Goal: Feedback & Contribution: Contribute content

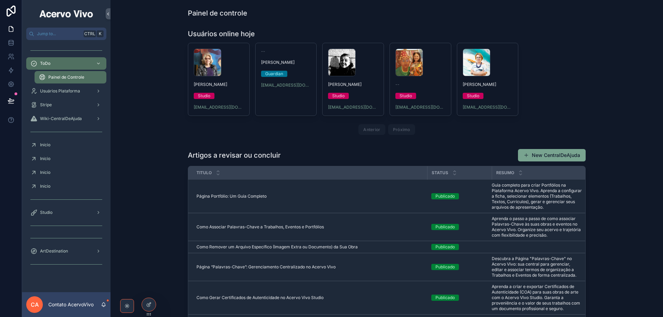
click at [0, 0] on icon at bounding box center [0, 0] width 0 height 0
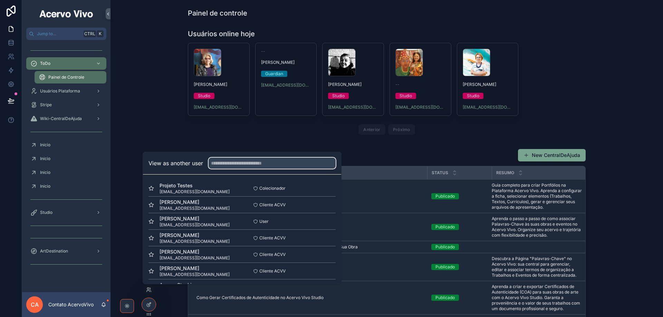
click at [235, 167] on input "text" at bounding box center [271, 163] width 127 height 11
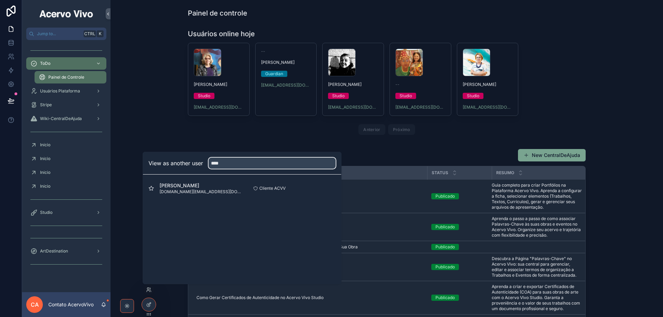
type input "****"
click at [0, 0] on button "Select" at bounding box center [0, 0] width 0 height 0
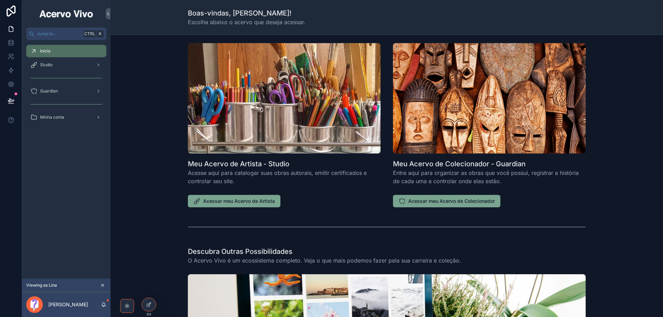
click at [58, 65] on div "Studio" at bounding box center [66, 64] width 72 height 11
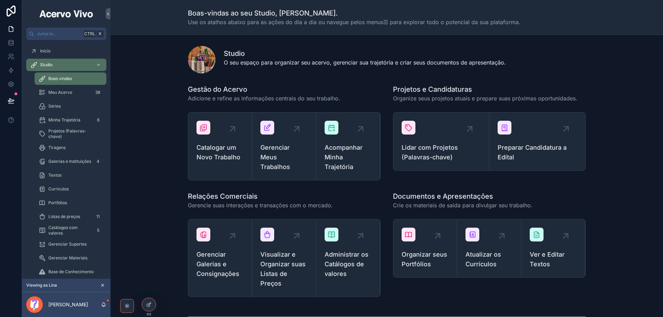
click at [292, 158] on span "Gerenciar Meus Trabalhos" at bounding box center [283, 157] width 47 height 29
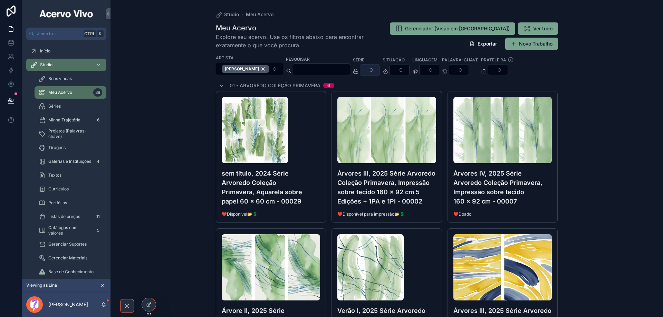
click at [380, 72] on button "Select Button" at bounding box center [370, 70] width 20 height 12
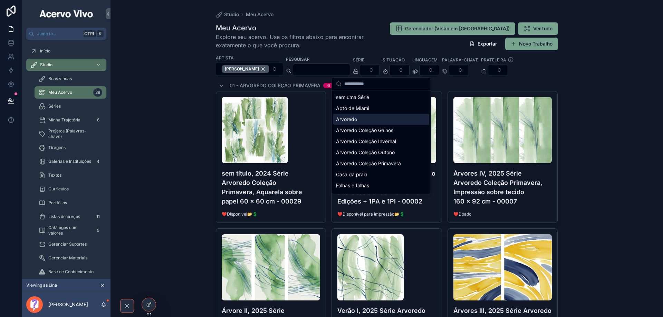
click at [376, 121] on div "Arvoredo" at bounding box center [381, 119] width 96 height 11
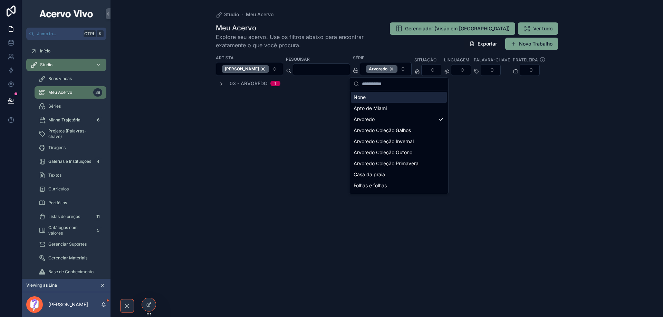
click at [218, 86] on div "03 - Arvoredo 1" at bounding box center [387, 83] width 342 height 7
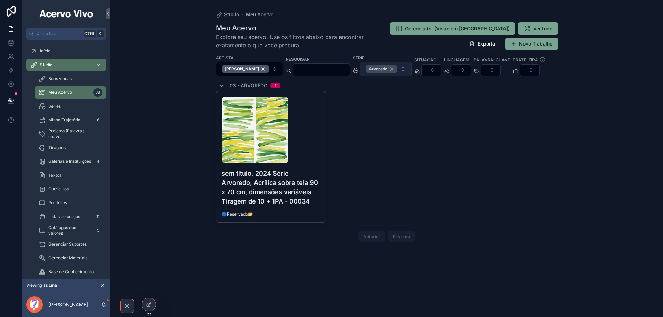
click at [397, 70] on div "Arvoredo" at bounding box center [382, 69] width 32 height 8
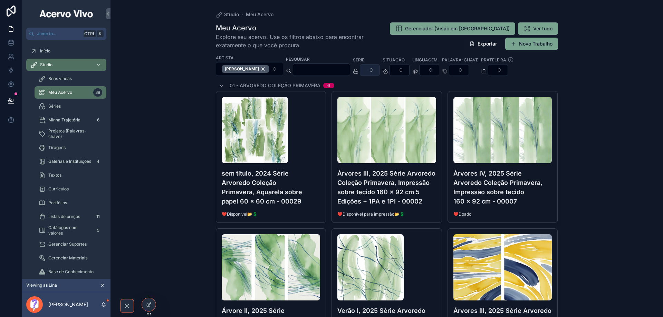
click at [380, 69] on button "Select Button" at bounding box center [370, 70] width 20 height 12
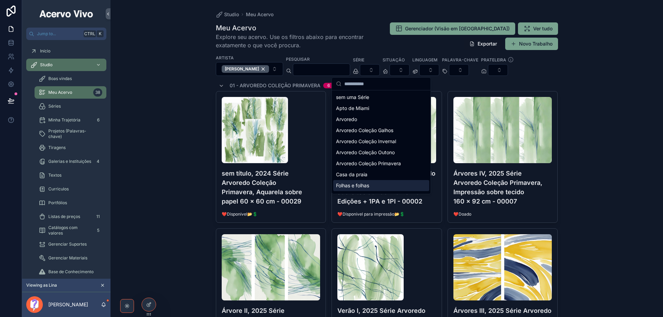
click at [380, 185] on div "Folhas e folhas" at bounding box center [381, 185] width 96 height 11
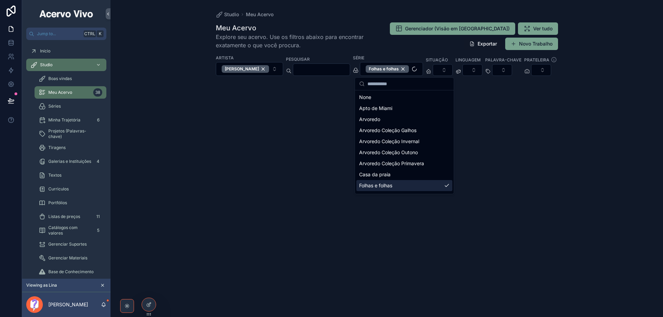
click at [185, 119] on div "Studio Meu Acervo Meu Acervo Explore seu acervo. Use os filtros abaixo para enc…" at bounding box center [386, 158] width 552 height 317
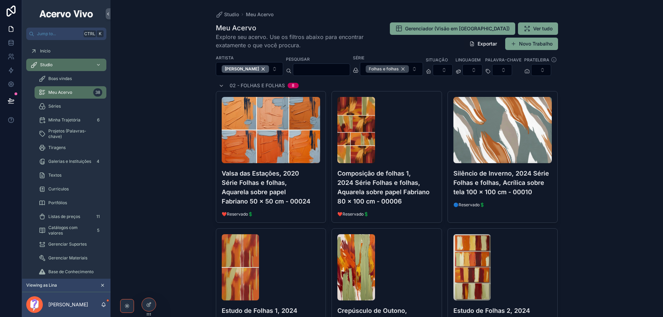
click at [409, 69] on div "Folhas e folhas" at bounding box center [387, 69] width 43 height 8
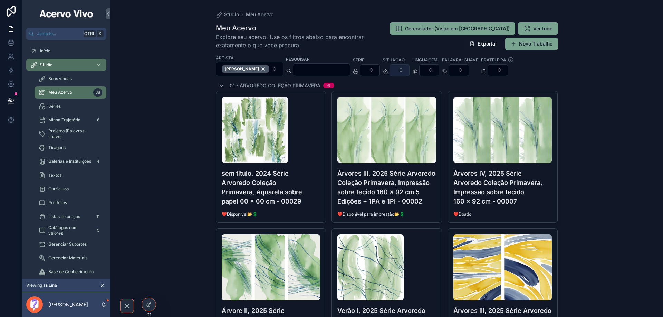
click at [409, 70] on button "Select Button" at bounding box center [399, 70] width 20 height 12
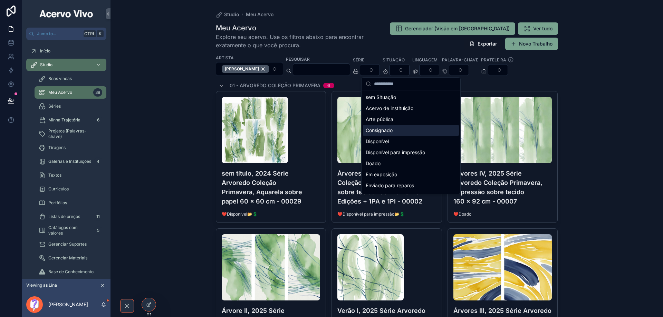
click at [402, 129] on div "Consignado" at bounding box center [411, 130] width 96 height 11
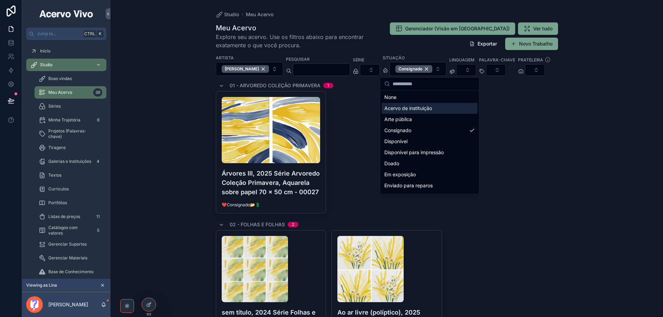
click at [582, 63] on div "Studio Meu Acervo Meu Acervo Explore seu acervo. Use os filtros abaixo para enc…" at bounding box center [386, 158] width 552 height 317
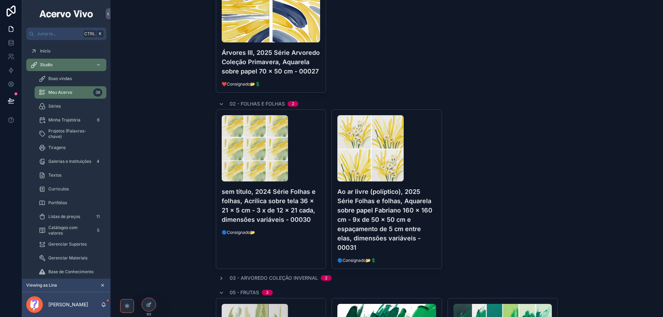
scroll to position [138, 0]
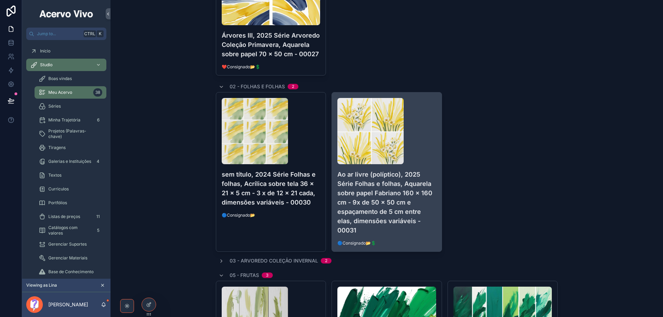
click at [402, 235] on h4 "Ao ar livre (políptico), 2025 Série Folhas e folhas, Aquarela sobre papel Fabri…" at bounding box center [386, 202] width 99 height 65
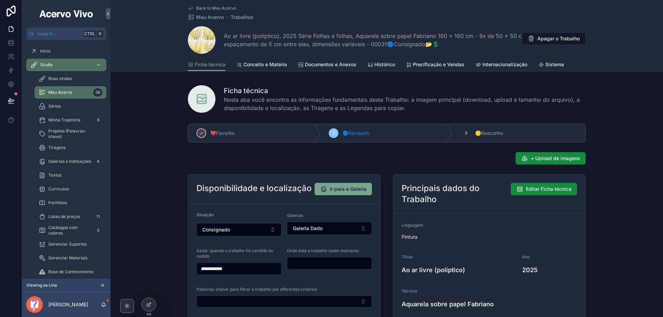
click at [61, 162] on span "Galerias e Instituições" at bounding box center [69, 162] width 43 height 6
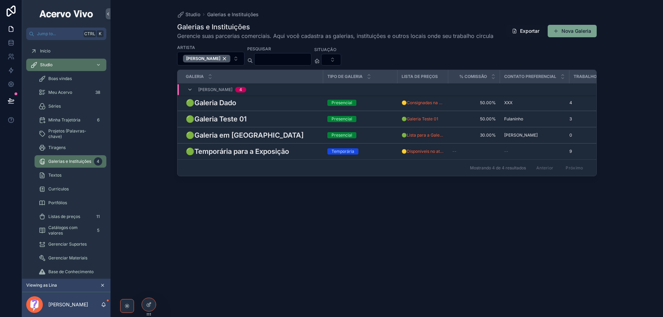
click at [222, 105] on h3 "🟢Galeria Dado" at bounding box center [211, 103] width 50 height 10
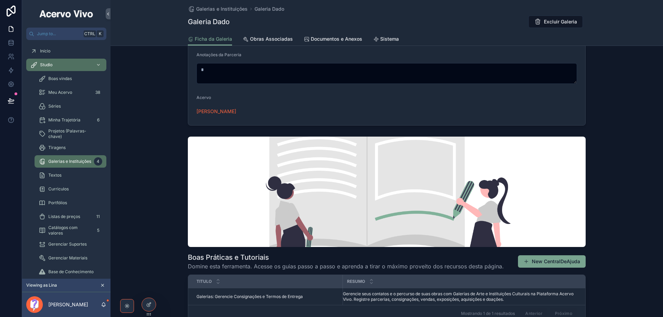
scroll to position [331, 0]
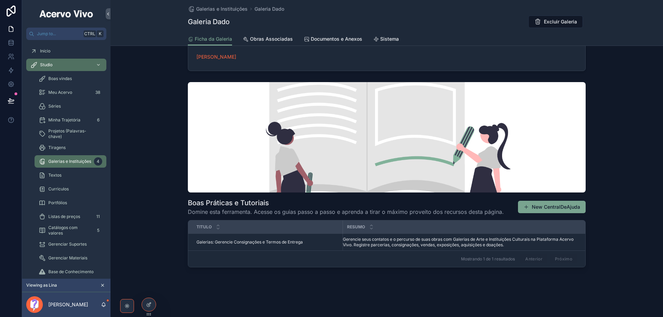
click at [271, 44] on link "Obras Associadas" at bounding box center [268, 40] width 50 height 14
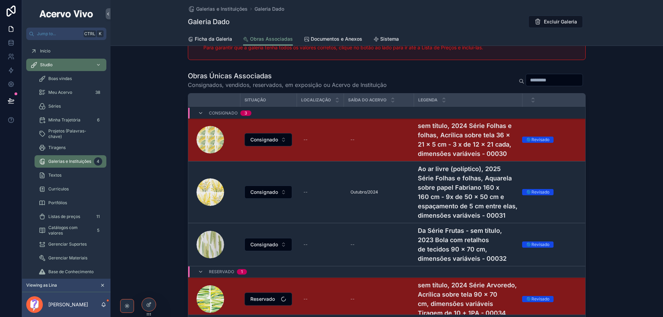
scroll to position [104, 0]
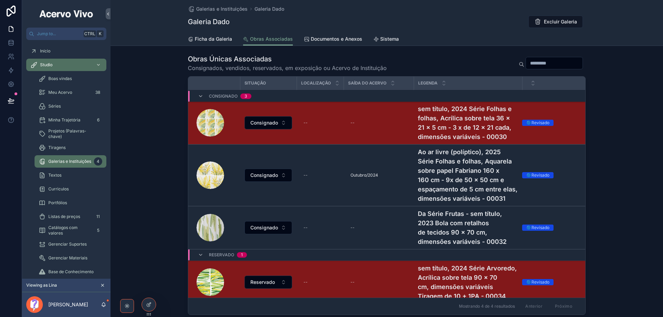
click at [74, 95] on div "Meu Acervo 38" at bounding box center [71, 92] width 64 height 11
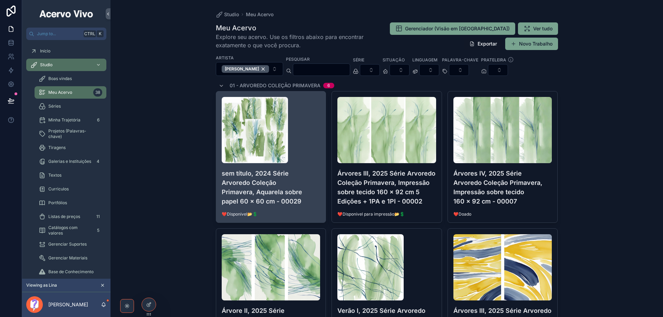
click at [296, 211] on div "sem título, 2024 Série Arvoredo Coleção Primavera, Aquarela sobre papel 60 x 60…" at bounding box center [271, 156] width 110 height 131
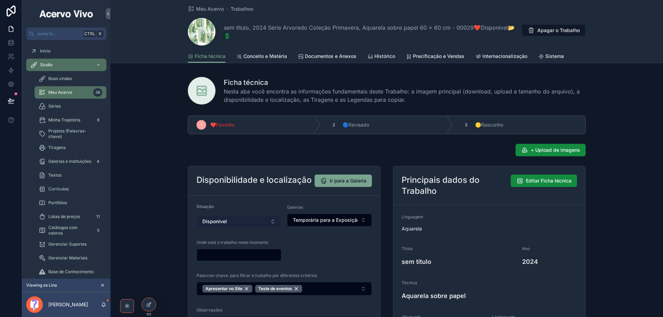
click at [250, 221] on button "Disponível" at bounding box center [238, 221] width 85 height 13
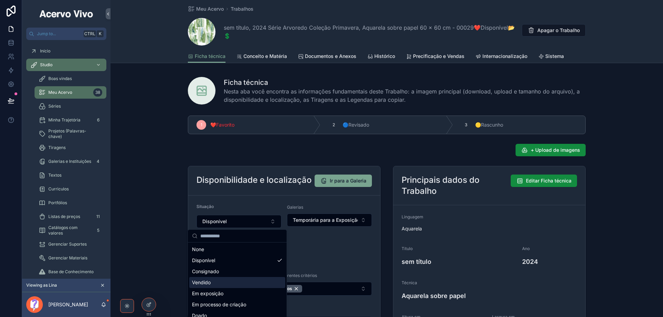
click at [235, 284] on div "Vendido" at bounding box center [237, 282] width 96 height 11
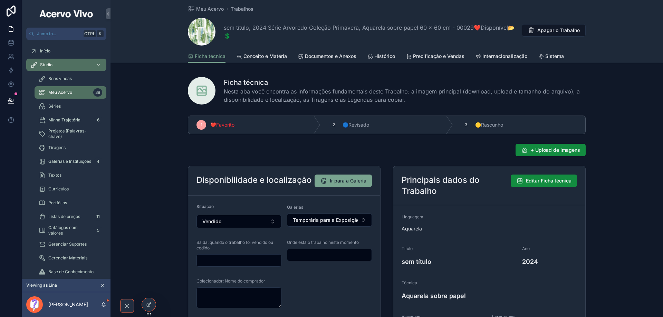
click at [258, 260] on input "scrollable content" at bounding box center [239, 261] width 84 height 10
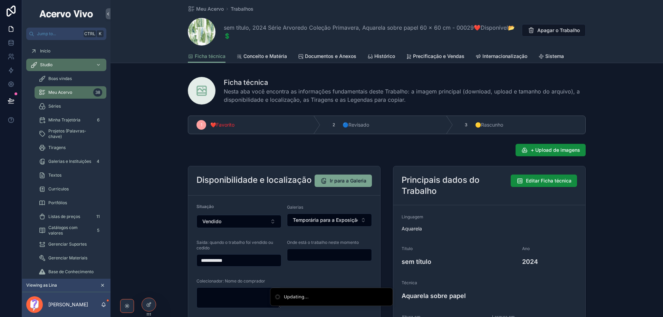
type input "**********"
click at [250, 291] on textarea "scrollable content" at bounding box center [238, 298] width 85 height 21
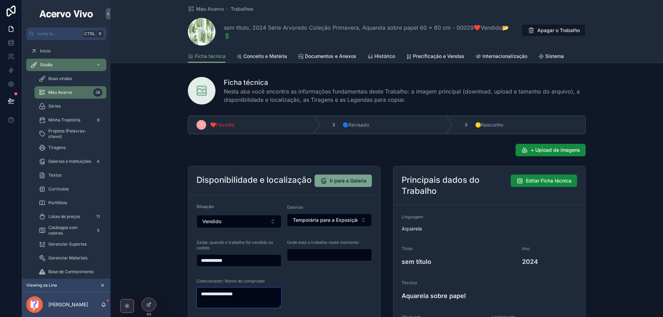
type textarea "**********"
click at [322, 277] on form "**********" at bounding box center [284, 297] width 192 height 203
click at [329, 59] on span "Documentos e Anexos" at bounding box center [330, 56] width 51 height 7
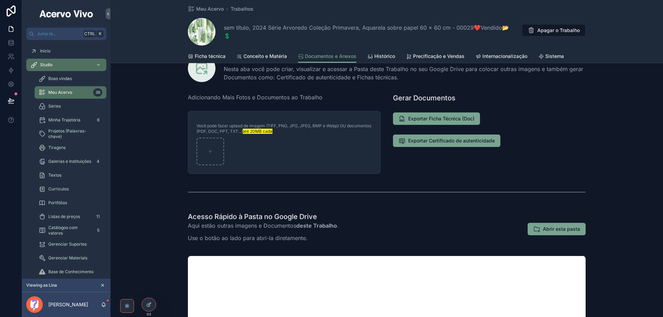
scroll to position [35, 0]
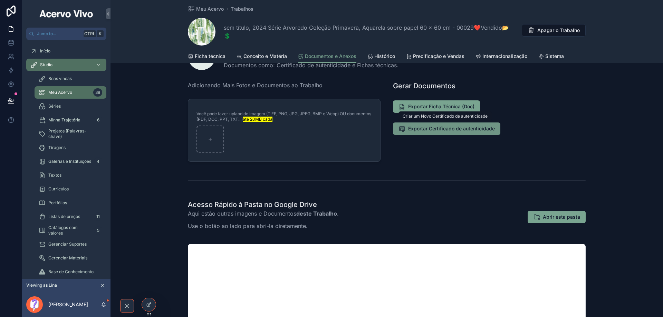
click at [450, 132] on span "Exportar Certificado de autenticidade" at bounding box center [451, 128] width 87 height 7
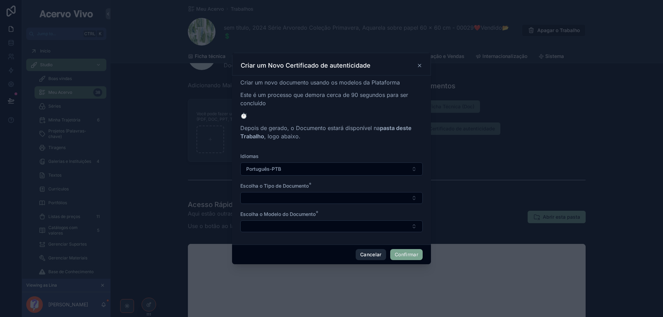
click at [370, 255] on button "Cancelar" at bounding box center [371, 254] width 30 height 11
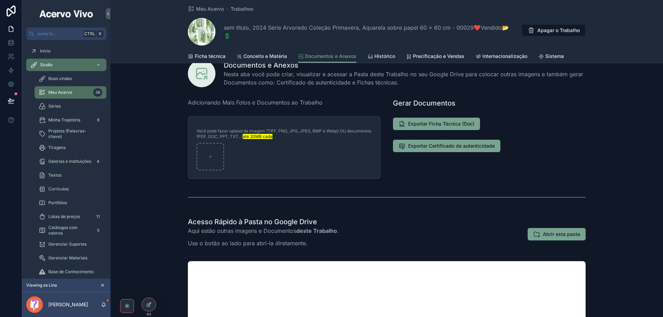
scroll to position [0, 0]
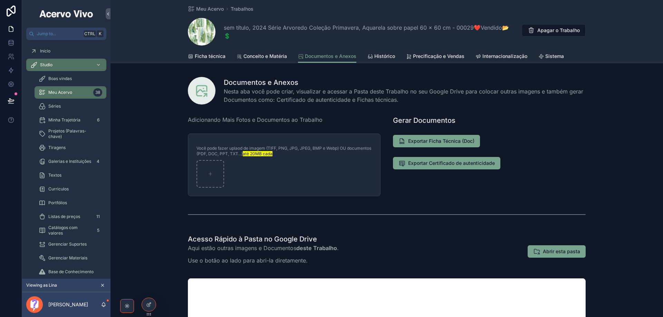
click at [276, 56] on span "Conceito e Matéria" at bounding box center [264, 56] width 43 height 7
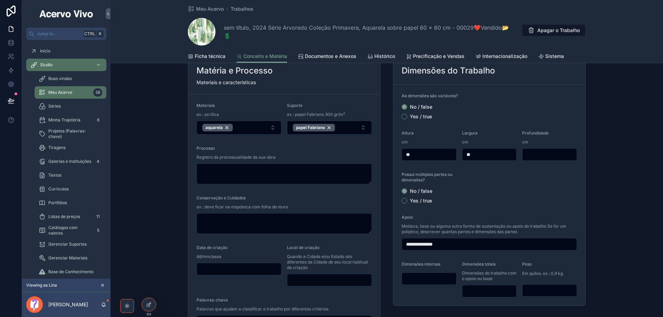
scroll to position [104, 0]
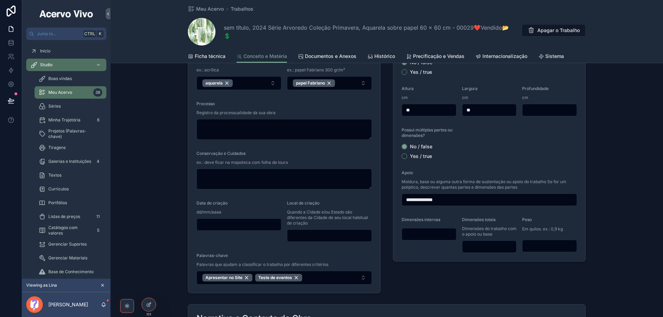
click at [543, 245] on input "scrollable content" at bounding box center [549, 246] width 54 height 10
type input "*"
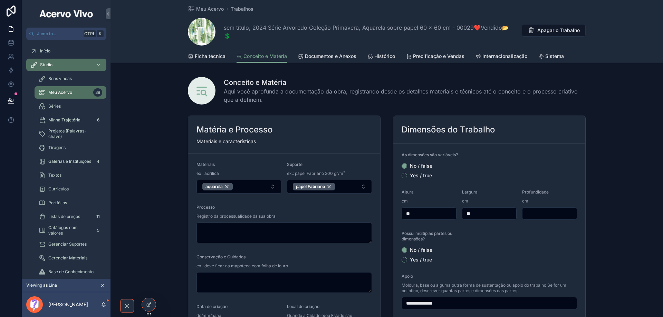
type input "*"
click at [206, 56] on span "Ficha técnica" at bounding box center [210, 56] width 31 height 7
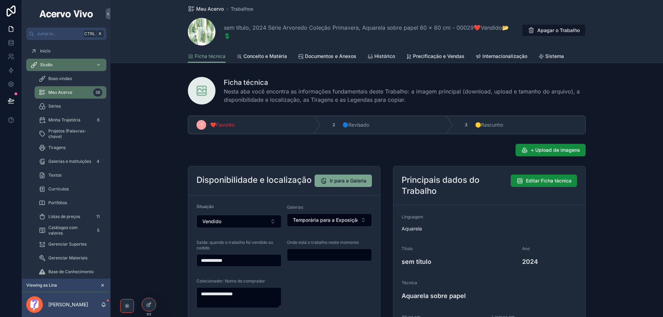
click at [213, 9] on span "Meu Acervo" at bounding box center [210, 9] width 28 height 7
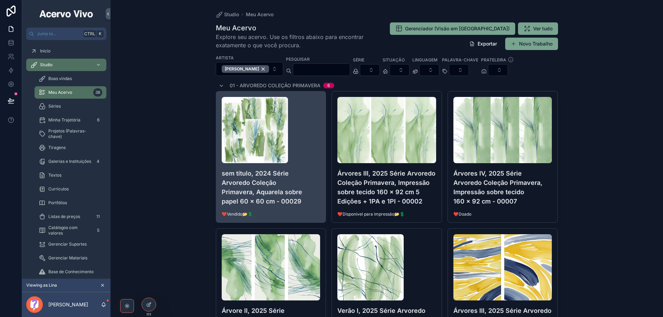
click at [308, 213] on div "sem título, 2024 Série Arvoredo Coleção Primavera, Aquarela sobre papel 60 x 60…" at bounding box center [271, 156] width 110 height 131
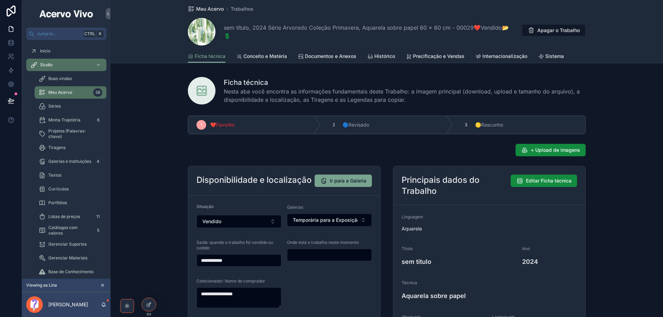
click at [214, 10] on span "Meu Acervo" at bounding box center [210, 9] width 28 height 7
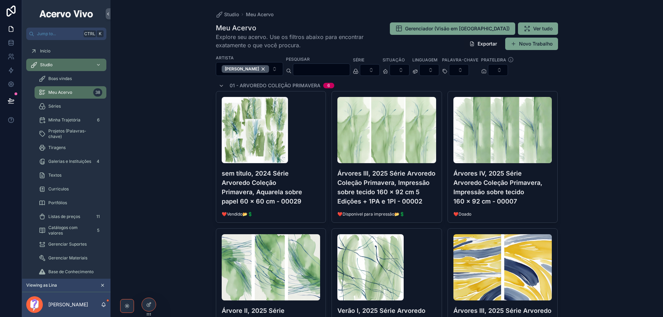
drag, startPoint x: 535, startPoint y: 47, endPoint x: 538, endPoint y: 55, distance: 7.6
click at [536, 47] on button "Novo Trabalho" at bounding box center [531, 44] width 53 height 12
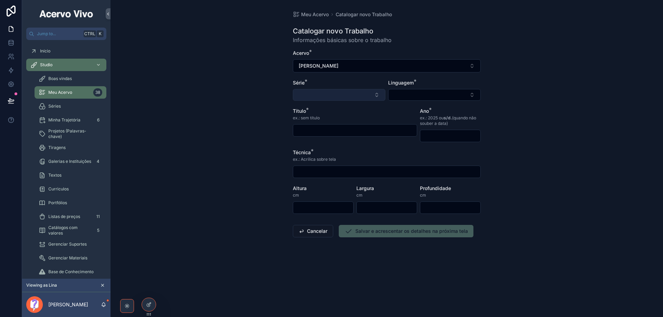
click at [314, 98] on button "Select Button" at bounding box center [339, 95] width 93 height 12
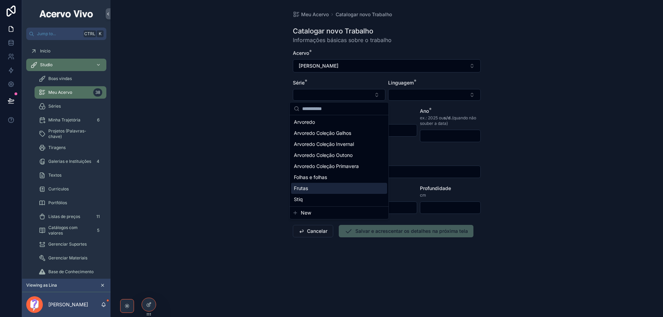
click at [335, 188] on div "Frutas" at bounding box center [339, 188] width 96 height 11
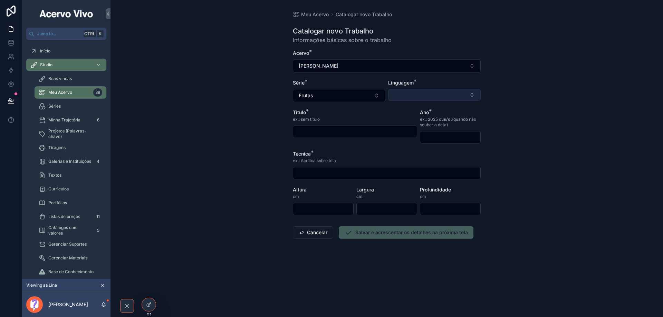
click at [411, 92] on button "Select Button" at bounding box center [434, 95] width 93 height 12
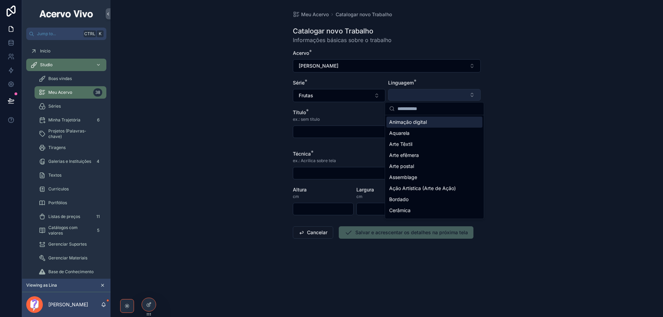
click at [415, 96] on button "Select Button" at bounding box center [434, 95] width 93 height 12
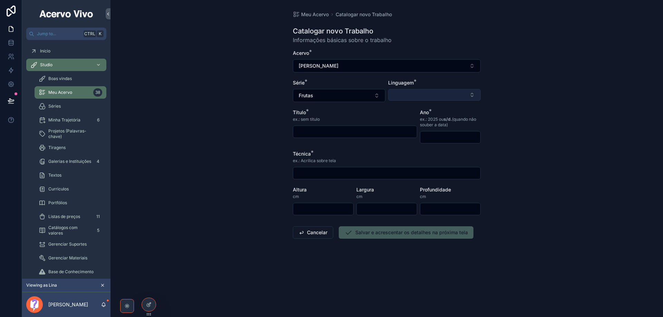
click at [415, 96] on button "Select Button" at bounding box center [434, 95] width 93 height 12
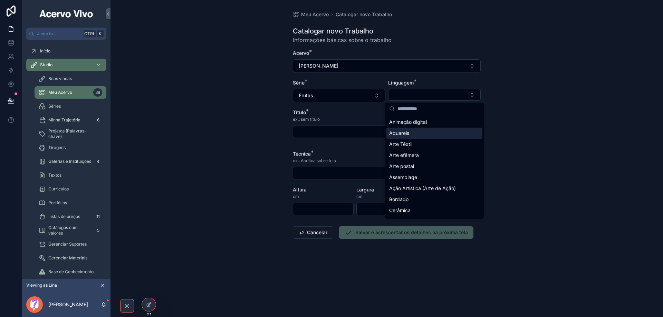
click at [423, 134] on div "Aquarela" at bounding box center [434, 133] width 96 height 11
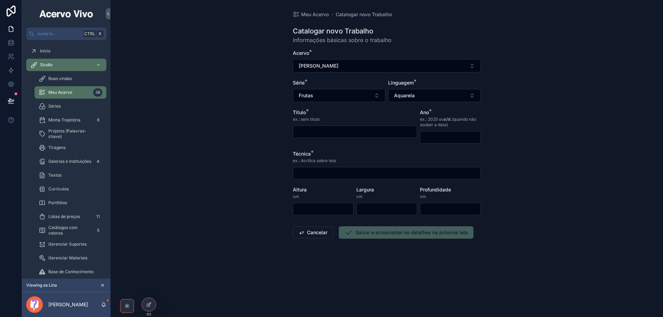
click at [343, 134] on input "scrollable content" at bounding box center [355, 132] width 124 height 10
type input "*"
type input "********"
type input "****"
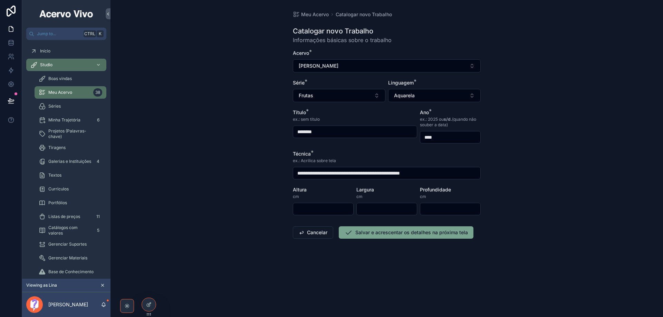
type input "**********"
type input "*"
type input "**"
click at [331, 212] on input "**" at bounding box center [323, 209] width 60 height 10
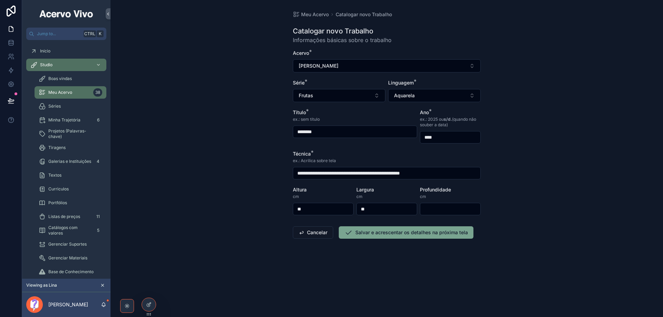
drag, startPoint x: 332, startPoint y: 209, endPoint x: 285, endPoint y: 210, distance: 47.0
click at [271, 206] on div "**********" at bounding box center [386, 158] width 552 height 317
type input "**"
click at [357, 233] on button "Salvar e acrescentar os detalhes na próxima tela" at bounding box center [406, 232] width 135 height 12
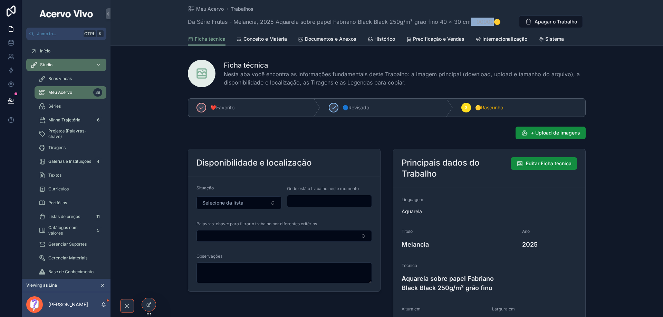
drag, startPoint x: 488, startPoint y: 21, endPoint x: 466, endPoint y: 23, distance: 22.2
click at [466, 23] on span "Da Série Frutas - Melancia, 2025 Aquarela sobre papel Fabriano Black Black 250g…" at bounding box center [344, 22] width 313 height 8
drag, startPoint x: 489, startPoint y: 22, endPoint x: 470, endPoint y: 23, distance: 18.3
click at [470, 23] on span "Da Série Frutas - Melancia, 2025 Aquarela sobre papel Fabriano Black Black 250g…" at bounding box center [344, 22] width 313 height 8
click at [548, 135] on span "+ Upload de imagens" at bounding box center [555, 132] width 49 height 7
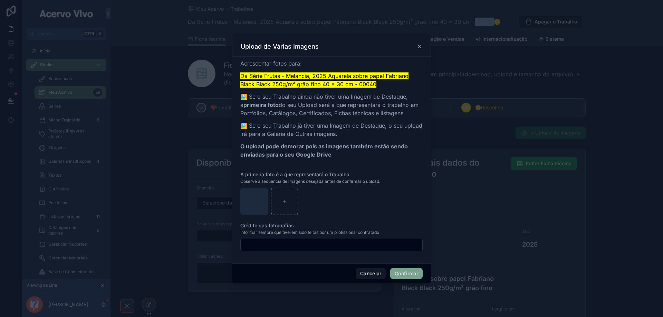
click at [406, 275] on button "Confirmar" at bounding box center [406, 273] width 32 height 11
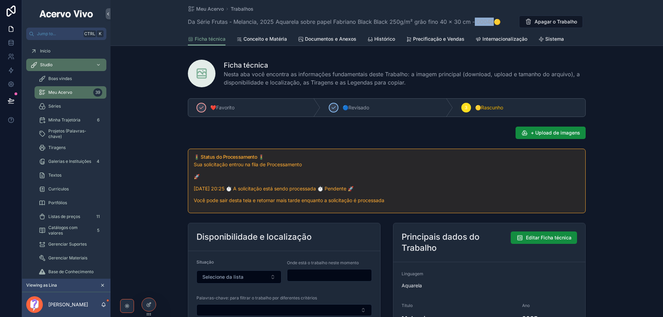
click at [481, 23] on span "Da Série Frutas - Melancia, 2025 Aquarela sobre papel Fabriano Black Black 250g…" at bounding box center [344, 22] width 313 height 8
click at [248, 20] on span "Da Série Frutas - Melancia, 2025 Aquarela sobre papel Fabriano Black Black 250g…" at bounding box center [344, 22] width 313 height 8
click at [247, 20] on span "Da Série Frutas - Melancia, 2025 Aquarela sobre papel Fabriano Black Black 250g…" at bounding box center [344, 22] width 313 height 8
click at [244, 22] on span "Da Série Frutas - Melancia, 2025 Aquarela sobre papel Fabriano Black Black 250g…" at bounding box center [344, 22] width 313 height 8
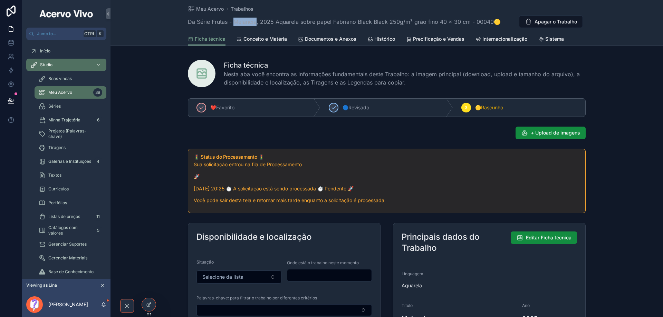
click at [244, 22] on span "Da Série Frutas - Melancia, 2025 Aquarela sobre papel Fabriano Black Black 250g…" at bounding box center [344, 22] width 313 height 8
drag, startPoint x: 226, startPoint y: 21, endPoint x: 209, endPoint y: 20, distance: 17.3
click at [209, 20] on span "Da Série Frutas - Melancia, 2025 Aquarela sobre papel Fabriano Black Black 250g…" at bounding box center [344, 22] width 313 height 8
click at [481, 21] on span "Da Série Frutas - Melancia, 2025 Aquarela sobre papel Fabriano Black Black 250g…" at bounding box center [344, 22] width 313 height 8
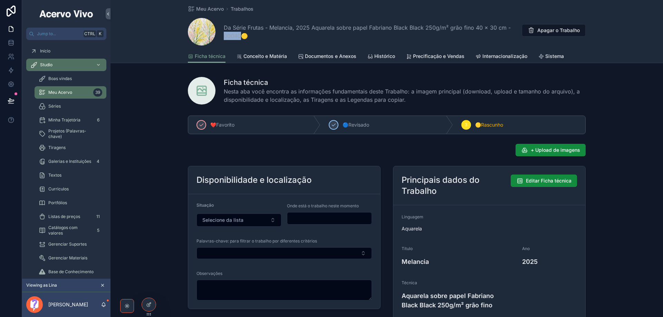
click at [335, 59] on span "Documentos e Anexos" at bounding box center [330, 56] width 51 height 7
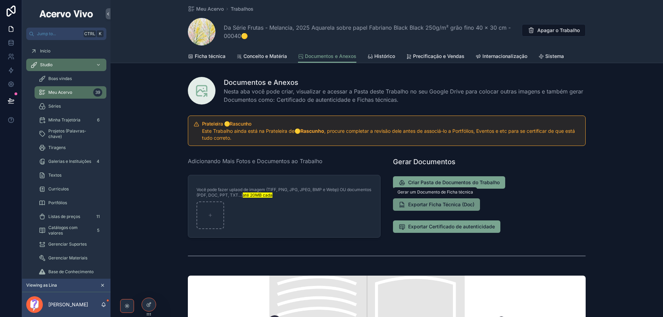
click at [450, 205] on span "Exportar Ficha Técnica (Doc)" at bounding box center [441, 204] width 66 height 7
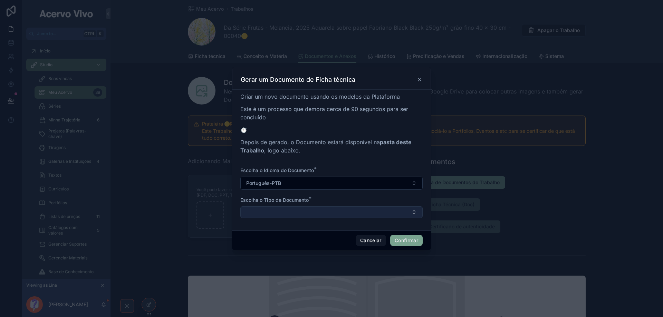
click at [300, 209] on button "Select Button" at bounding box center [331, 212] width 182 height 12
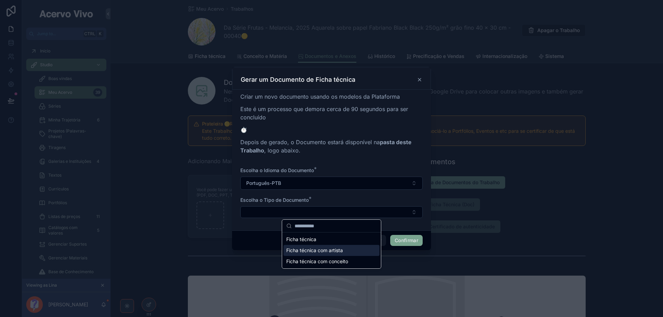
click at [309, 253] on span "Ficha técnica com artista" at bounding box center [314, 250] width 57 height 7
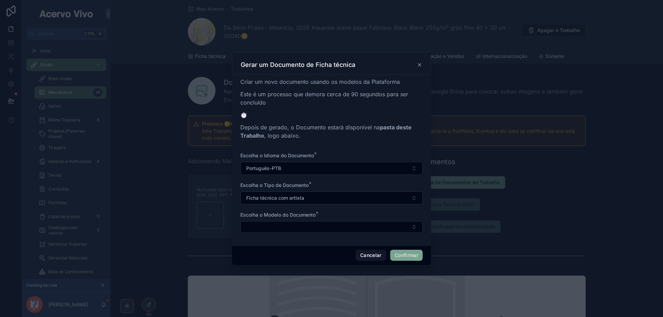
click at [405, 259] on button "Confirmar" at bounding box center [406, 255] width 32 height 11
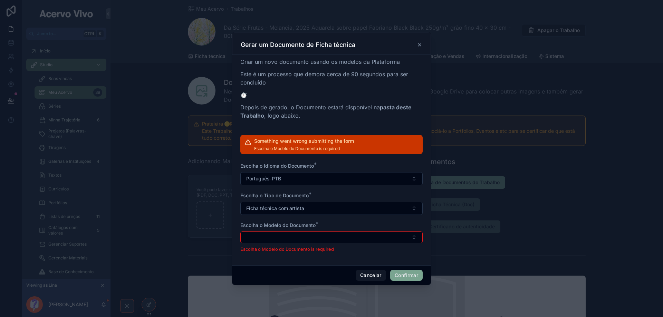
click at [336, 250] on p "Escolha o Modelo do Documento is required" at bounding box center [331, 249] width 182 height 7
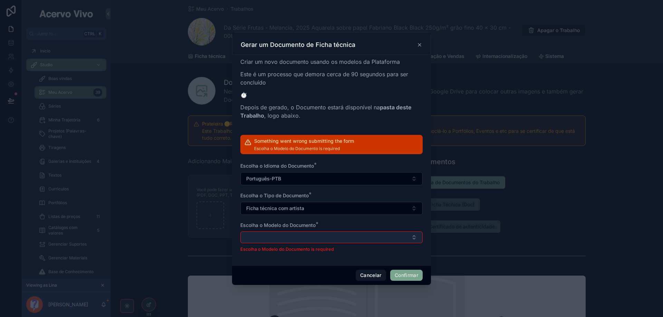
click at [331, 240] on button "Select Button" at bounding box center [331, 238] width 182 height 12
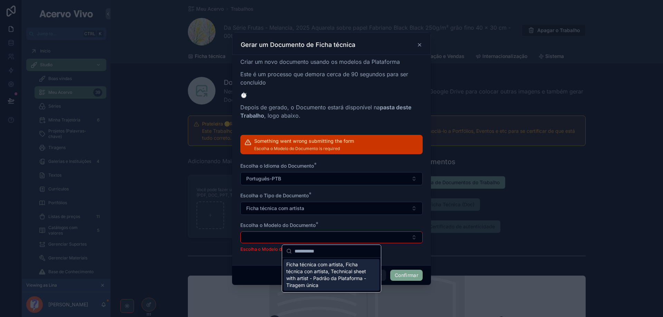
click at [321, 266] on span "Ficha técnica com artista, Ficha técnica con artista, Technical sheet with arti…" at bounding box center [327, 275] width 82 height 28
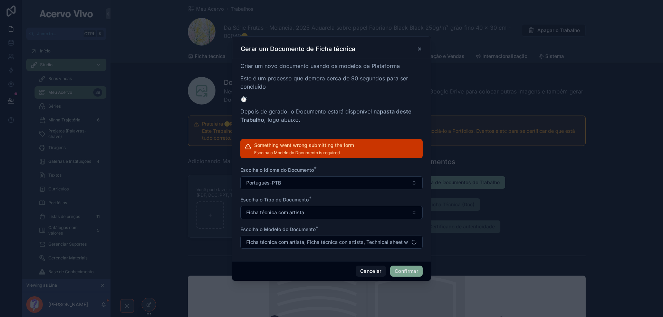
click at [394, 273] on button "Confirmar" at bounding box center [406, 271] width 32 height 11
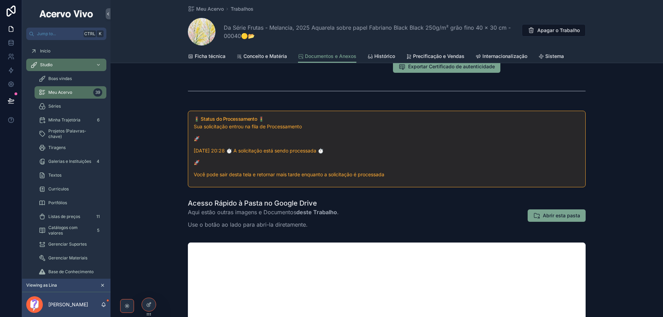
scroll to position [173, 0]
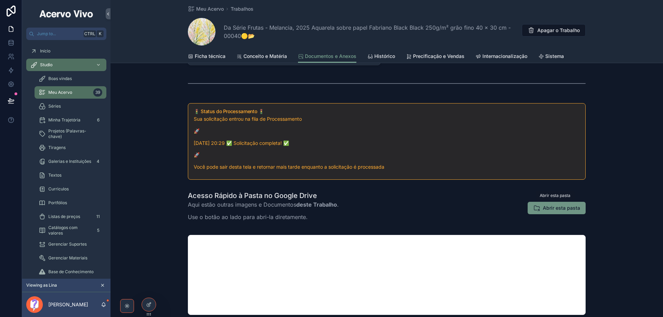
click at [567, 212] on button "Abrir esta pasta" at bounding box center [556, 208] width 58 height 12
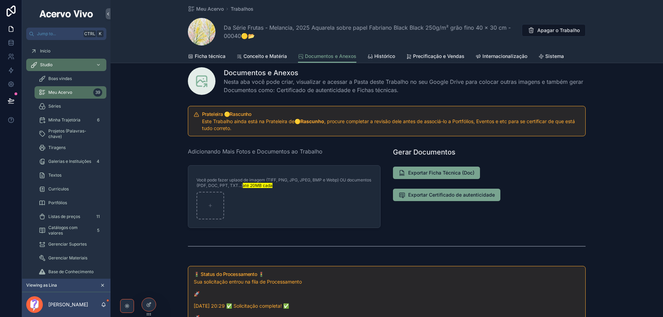
scroll to position [0, 0]
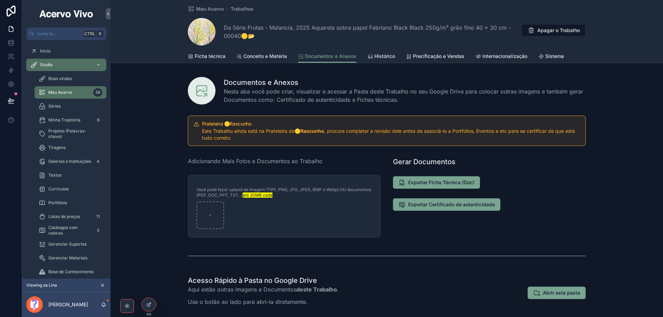
click at [387, 55] on span "Histórico" at bounding box center [384, 56] width 21 height 7
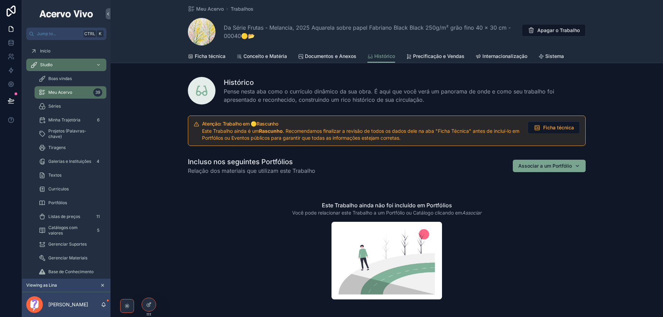
click at [69, 189] on div "Curriculos" at bounding box center [71, 189] width 64 height 11
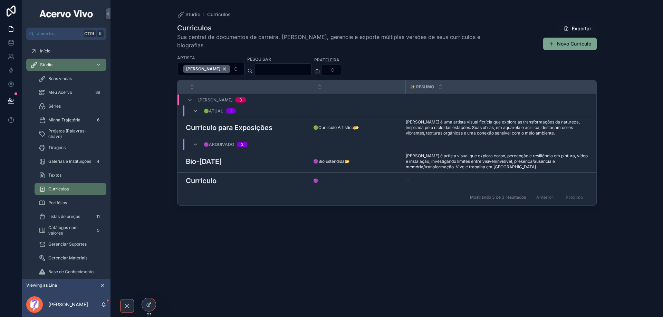
click at [72, 119] on span "Minha Trajetória" at bounding box center [64, 120] width 32 height 6
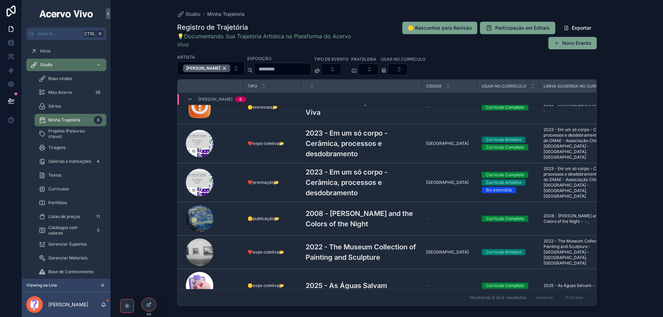
scroll to position [26, 0]
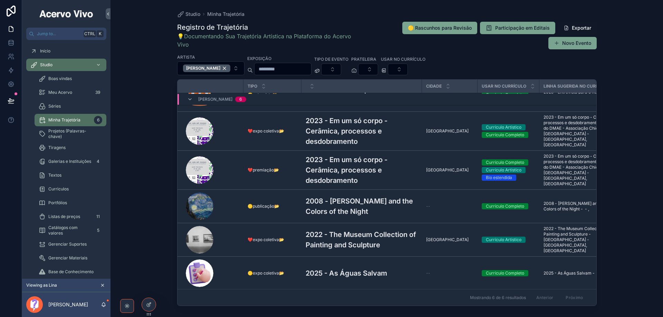
click at [352, 130] on h3 "2023 - Em um só corpo - Cerâmica, processos e desdobramento" at bounding box center [361, 131] width 112 height 31
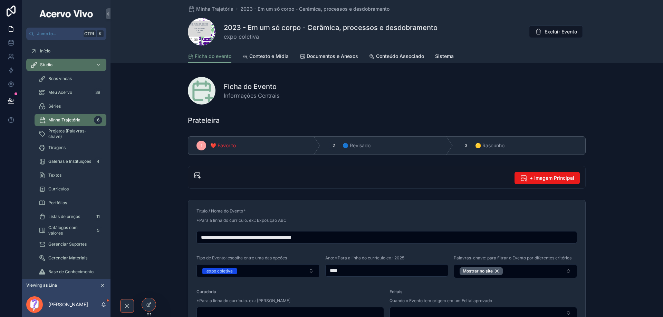
click at [388, 56] on span "Conteúdo Associado" at bounding box center [400, 56] width 48 height 7
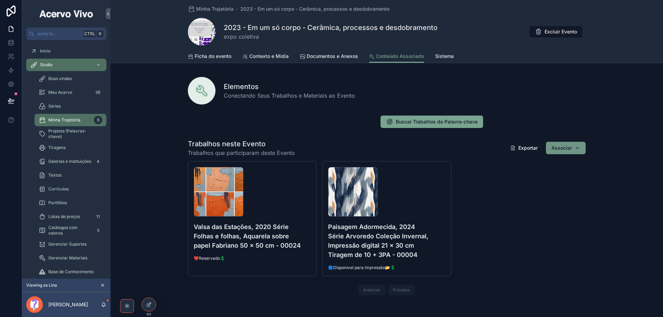
click at [579, 147] on button "Associar" at bounding box center [566, 148] width 40 height 12
type input "****"
drag, startPoint x: 559, startPoint y: 185, endPoint x: 560, endPoint y: 181, distance: 4.5
click at [560, 182] on div "Valsa-das-Estações,-2020-Série-Folhas-e-folhas,-Aquarela-sobre-papel-Fabriano-5…" at bounding box center [387, 229] width 398 height 137
click at [570, 146] on div "Associar" at bounding box center [565, 148] width 29 height 7
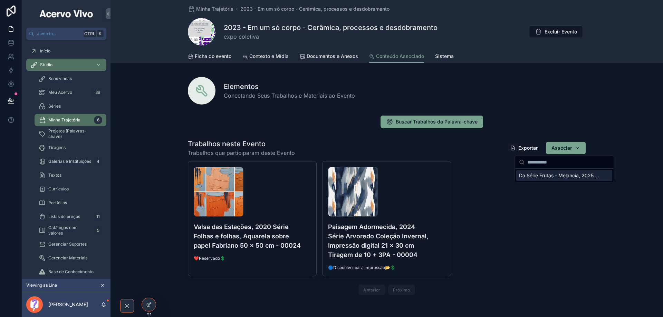
click at [565, 176] on span "Da Série Frutas - Melancia, 2025 Aquarela sobre papel Fabriano Black Black 250g…" at bounding box center [560, 175] width 82 height 7
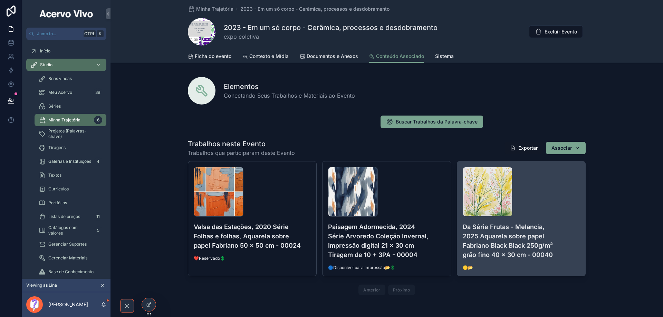
click at [530, 239] on h4 "Da Série Frutas - Melancia, 2025 Aquarela sobre papel Fabriano Black Black 250g…" at bounding box center [521, 240] width 117 height 37
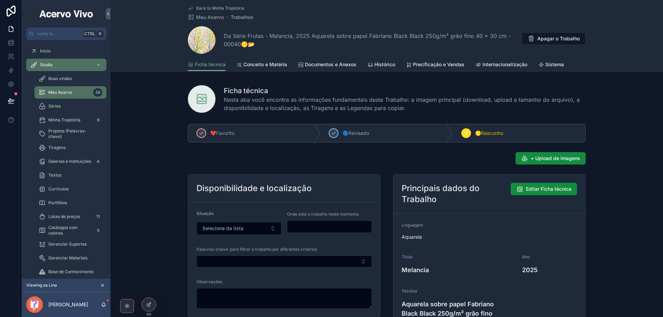
click at [385, 66] on span "Histórico" at bounding box center [384, 64] width 21 height 7
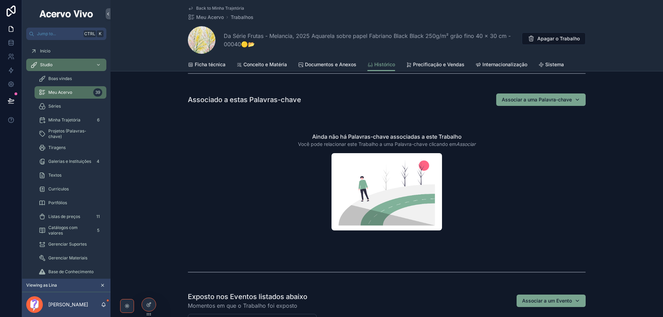
scroll to position [449, 0]
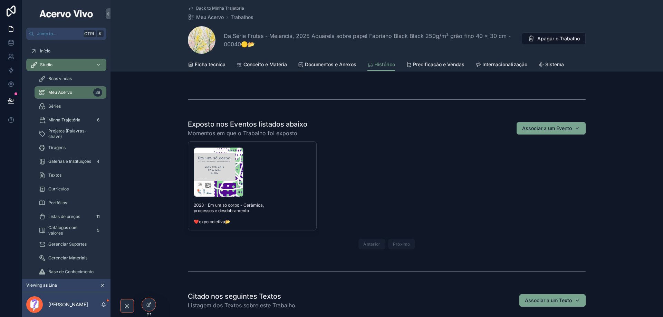
click at [576, 136] on div "Exposto nos Eventos listados abaixo Momentos em que o Trabalho foi exposto Asso…" at bounding box center [387, 128] width 398 height 18
click at [577, 129] on div "Associar a um Evento" at bounding box center [551, 128] width 58 height 7
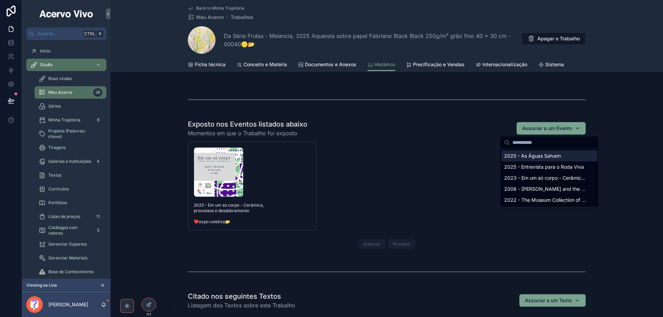
click at [559, 158] on span "2025 - As Águas Salvam" at bounding box center [532, 156] width 57 height 7
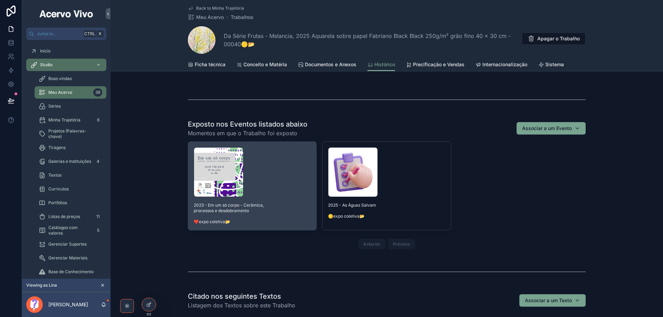
click at [265, 192] on div "save-the-date .png" at bounding box center [252, 172] width 117 height 50
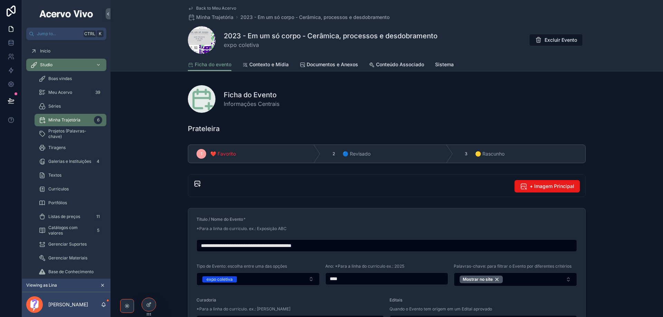
click at [210, 6] on span "Back to Meu Acervo" at bounding box center [216, 9] width 40 height 6
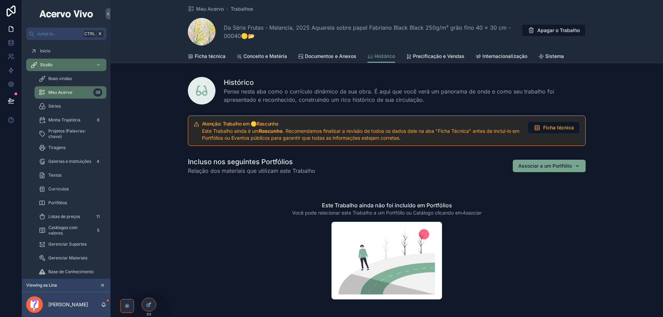
click at [60, 147] on span "Tiragens" at bounding box center [56, 148] width 17 height 6
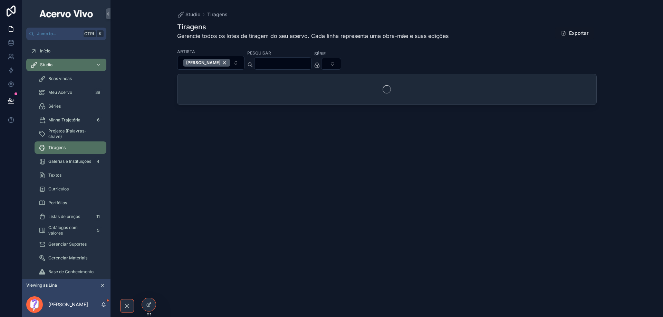
click at [61, 134] on span "Projetos (Palavras-chave)" at bounding box center [73, 133] width 51 height 11
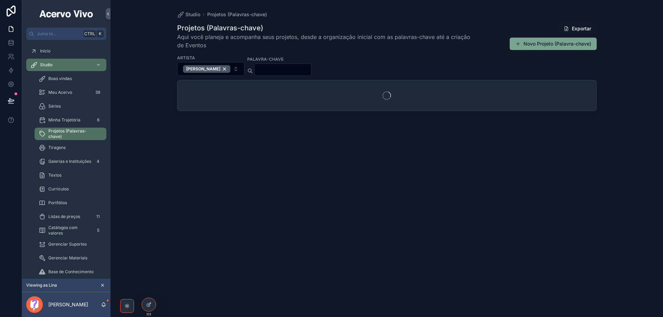
click at [69, 120] on span "Minha Trajetória" at bounding box center [64, 120] width 32 height 6
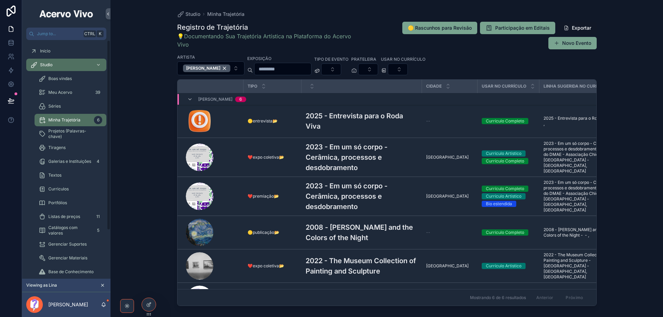
click at [58, 188] on span "Curriculos" at bounding box center [58, 189] width 20 height 6
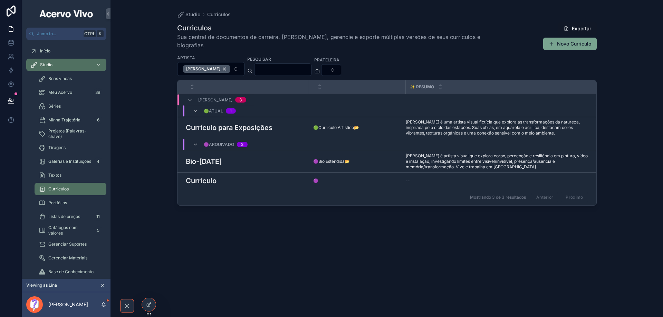
click at [219, 123] on h3 "Currículo para Exposições" at bounding box center [229, 128] width 87 height 10
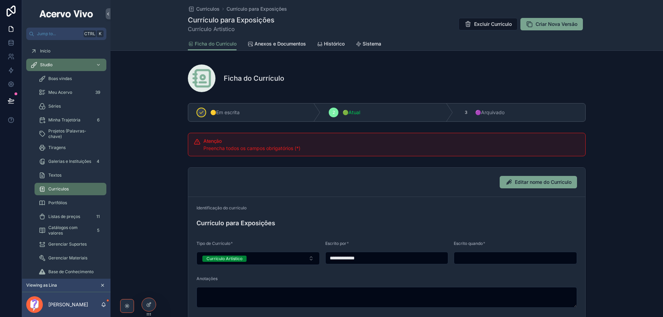
click at [286, 41] on span "Anexos e Documentos" at bounding box center [279, 43] width 51 height 7
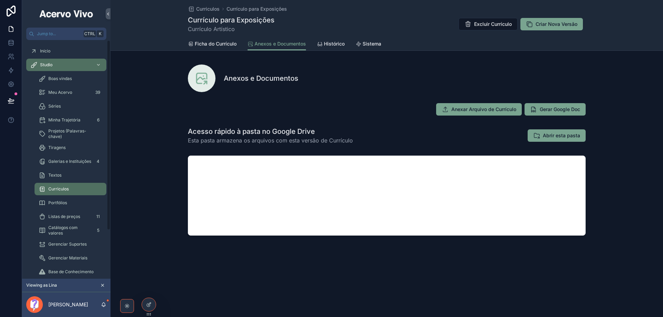
click at [61, 201] on span "Portfólios" at bounding box center [57, 203] width 19 height 6
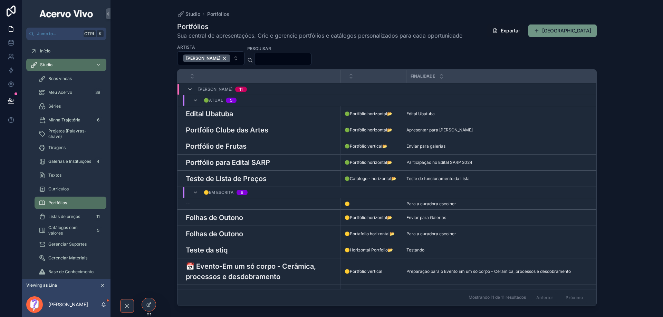
click at [580, 29] on button "[GEOGRAPHIC_DATA]" at bounding box center [562, 31] width 68 height 12
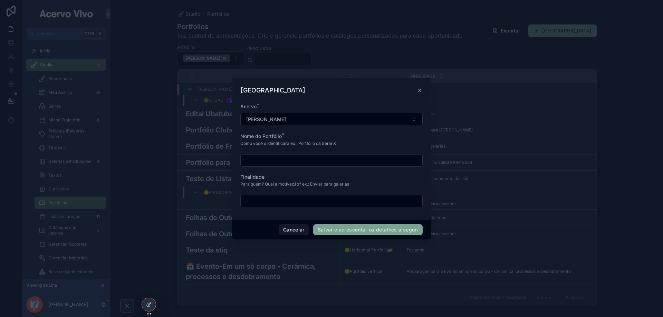
click at [302, 161] on input "scrollable content" at bounding box center [332, 161] width 182 height 10
type input "*****"
click at [327, 231] on button "Salvar e acrescentar os detalhes a seguir" at bounding box center [367, 229] width 109 height 11
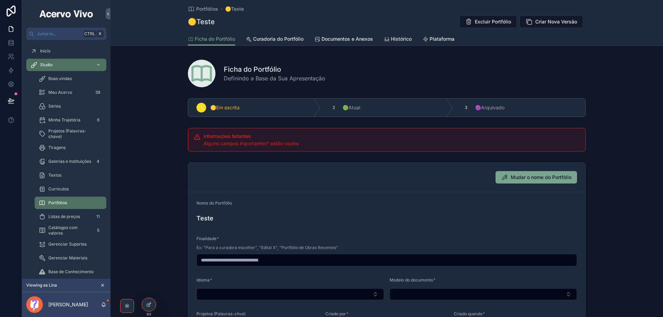
click at [287, 42] on span "Curadoria do Portfólio" at bounding box center [278, 39] width 50 height 7
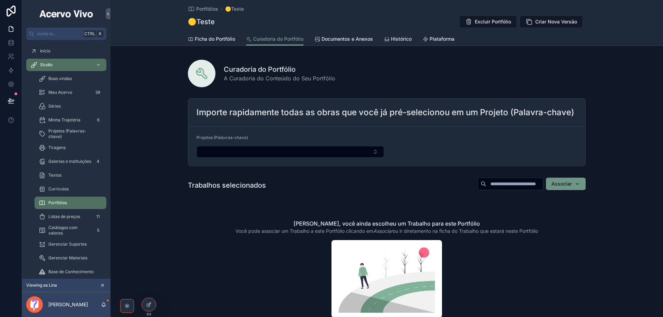
click at [568, 187] on span "Associar" at bounding box center [561, 184] width 20 height 7
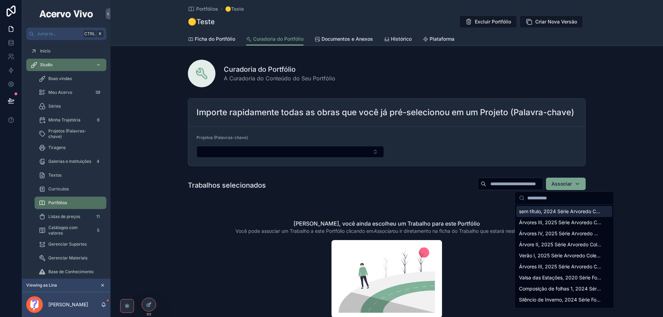
click at [551, 212] on span "sem título, 2024 Série Arvoredo Coleção Primavera, Aquarela sobre papel 60 x 60…" at bounding box center [560, 211] width 82 height 7
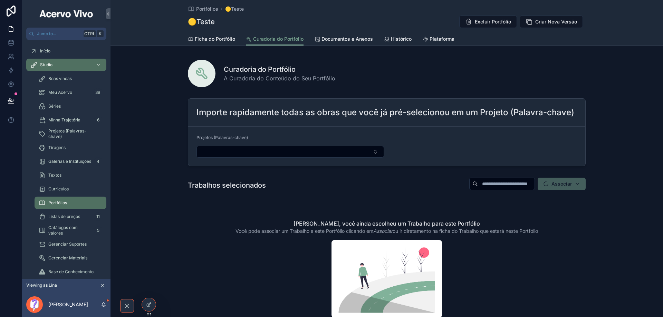
click at [567, 186] on span "Associar" at bounding box center [561, 184] width 48 height 12
click at [574, 180] on button "Associar" at bounding box center [566, 184] width 40 height 12
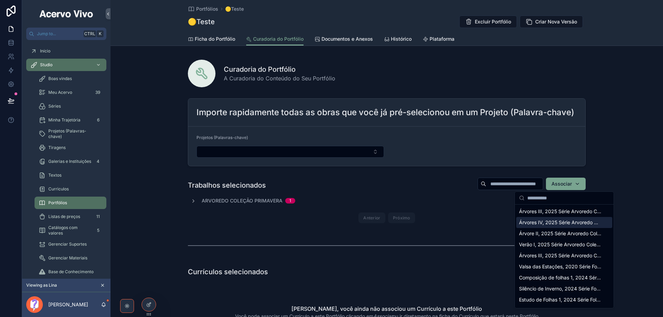
click at [560, 224] on span "Árvores IV, 2025 Série Arvoredo Coleção Primavera, Impressão sobre tecido 160 x…" at bounding box center [560, 222] width 82 height 7
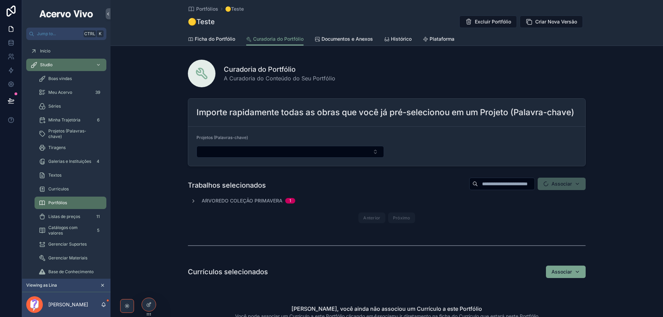
click at [568, 184] on span "Associar" at bounding box center [561, 184] width 48 height 12
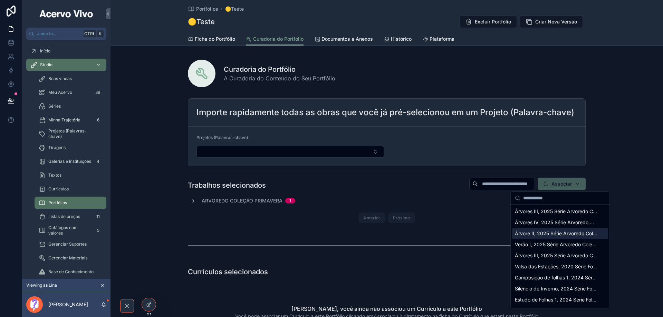
click at [564, 234] on span "Árvore II, 2025 Série Arvoredo Coleção Primavera, Impressão sobre tecido 90 x 9…" at bounding box center [556, 233] width 82 height 7
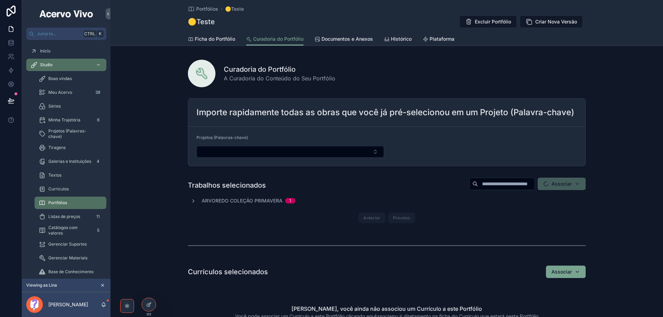
click at [573, 186] on span "Associar" at bounding box center [561, 184] width 48 height 12
click at [571, 184] on div "Associar" at bounding box center [565, 184] width 29 height 7
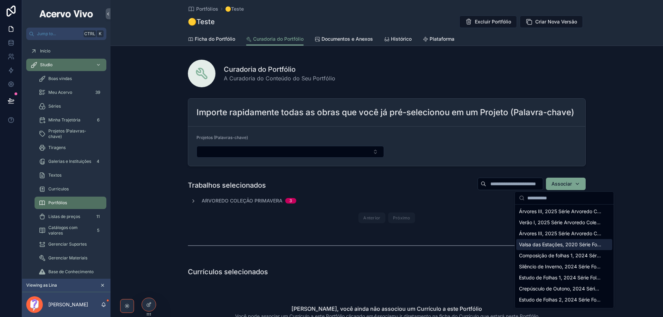
click at [568, 248] on span "Valsa das Estações, 2020 Série Folhas e folhas, Aquarela sobre papel Fabriano 5…" at bounding box center [560, 244] width 82 height 7
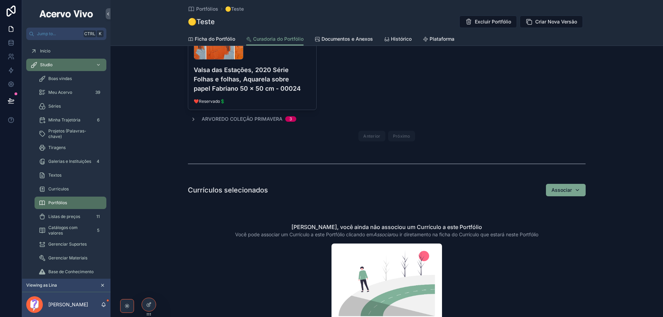
scroll to position [242, 0]
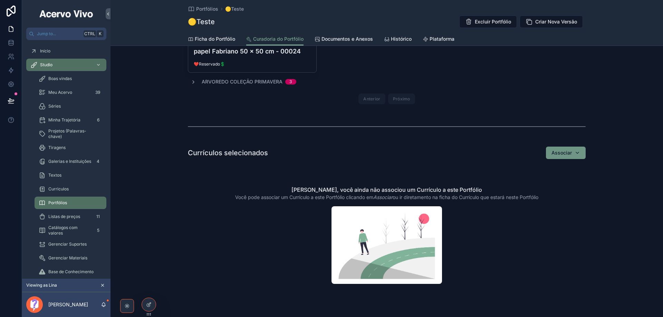
click at [570, 150] on div "Associar" at bounding box center [565, 152] width 29 height 7
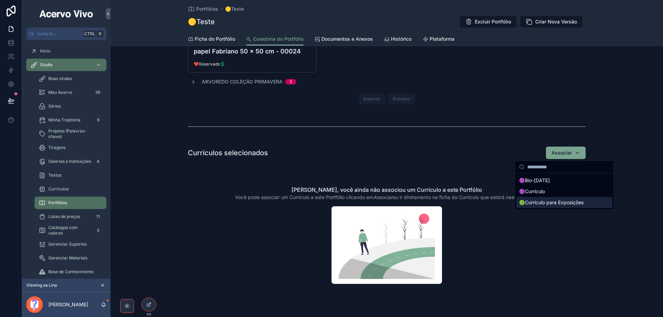
click at [564, 203] on span "🟢Currículo para Exposições" at bounding box center [551, 202] width 65 height 7
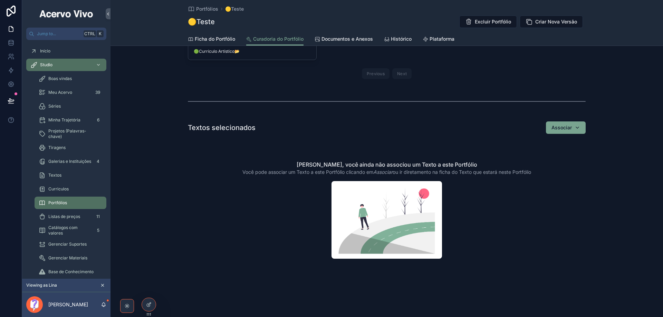
scroll to position [380, 0]
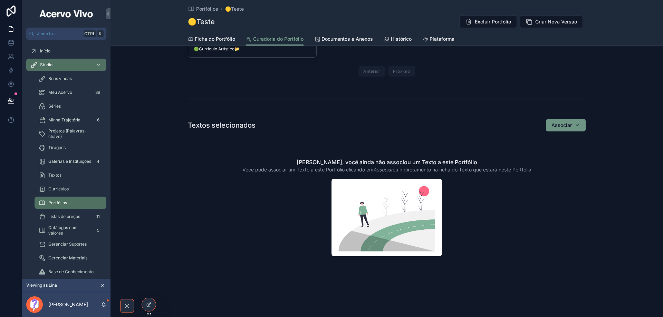
click at [574, 126] on div "Associar" at bounding box center [565, 125] width 29 height 7
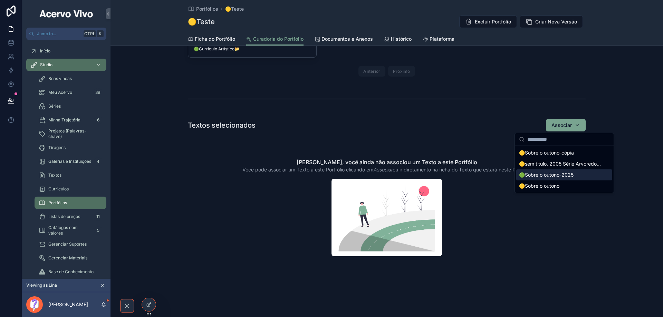
click at [582, 176] on div "🟢Sobre o outono-2025" at bounding box center [564, 174] width 96 height 11
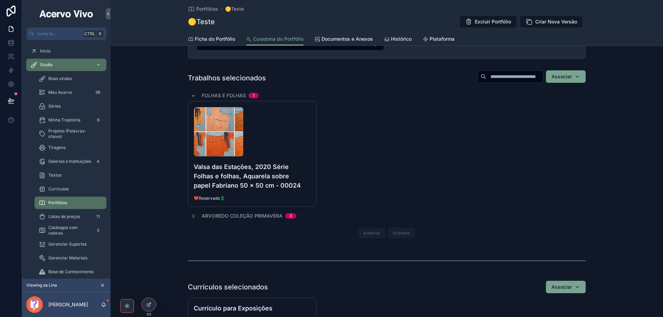
scroll to position [69, 0]
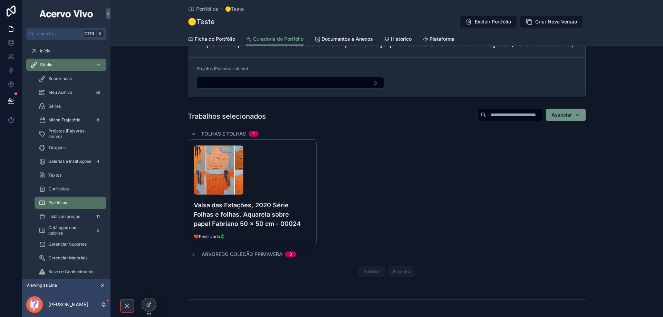
click at [583, 114] on div "Trabalhos selecionados Associar Folhas e folhas 1 Valsa-das-Estações,-2020-Séri…" at bounding box center [386, 194] width 552 height 177
click at [580, 115] on button "Associar" at bounding box center [566, 115] width 40 height 12
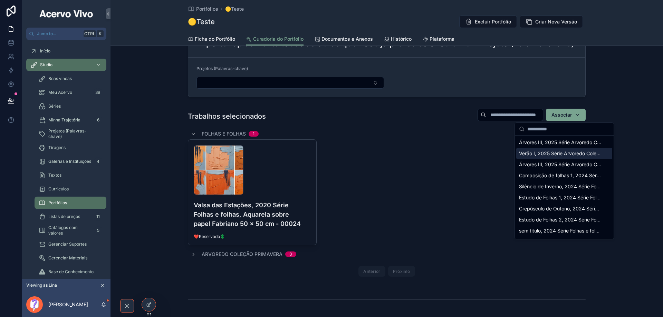
click at [571, 155] on span "Verão I, 2025 Série Arvoredo Coleção Primavera, Aquarela sobre tecido 90 x 160 …" at bounding box center [560, 153] width 82 height 7
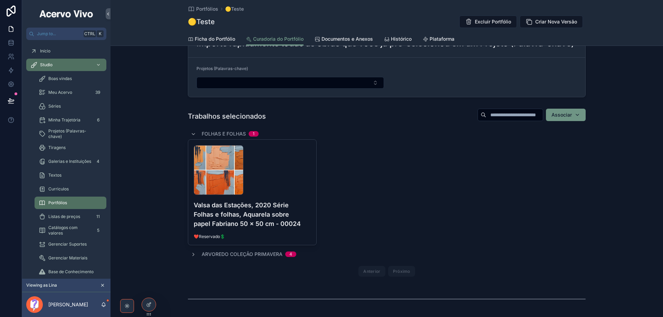
click at [570, 116] on div "Associar" at bounding box center [565, 114] width 29 height 7
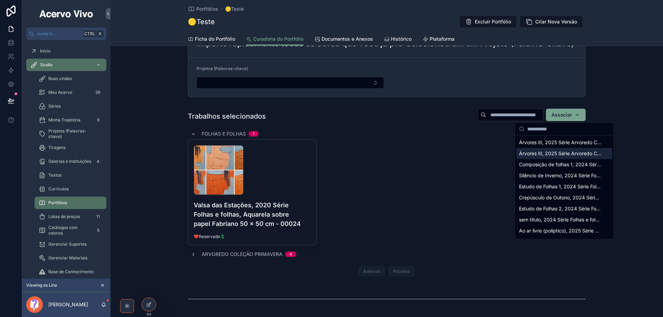
click at [571, 156] on span "Árvores III, 2025 Série Arvoredo Coleção Primavera, Aquarela sobre papel 70 x 5…" at bounding box center [560, 153] width 82 height 7
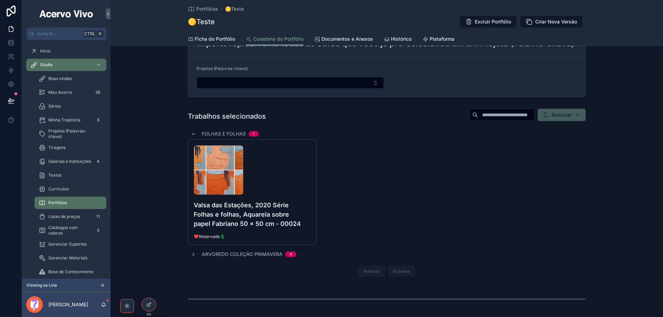
click at [577, 115] on span "Associar" at bounding box center [561, 115] width 48 height 12
click at [571, 116] on div "Associar" at bounding box center [565, 114] width 29 height 7
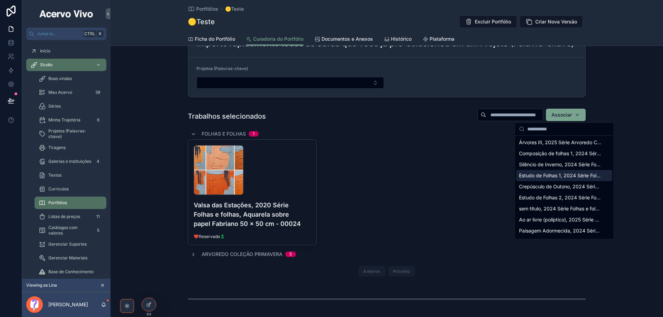
click at [563, 170] on div "Estudo de Folhas 1, 2024 Série Folhas e folhas, Aquarela sobre papel Fabriano 4…" at bounding box center [564, 175] width 96 height 11
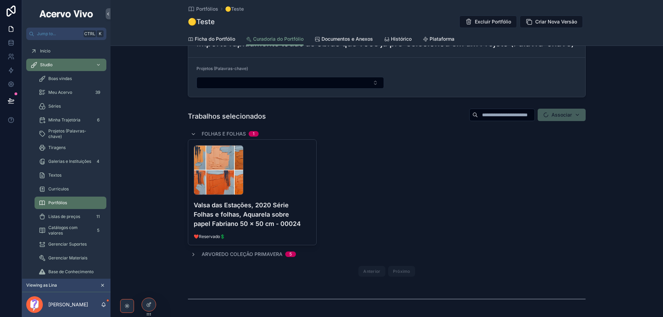
click at [195, 254] on div "Arvoredo Coleção Primavera 5" at bounding box center [243, 254] width 105 height 7
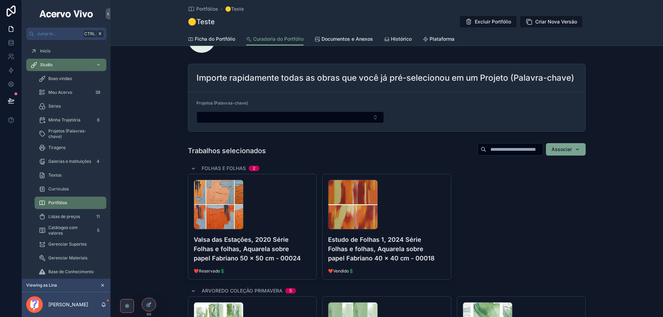
scroll to position [0, 0]
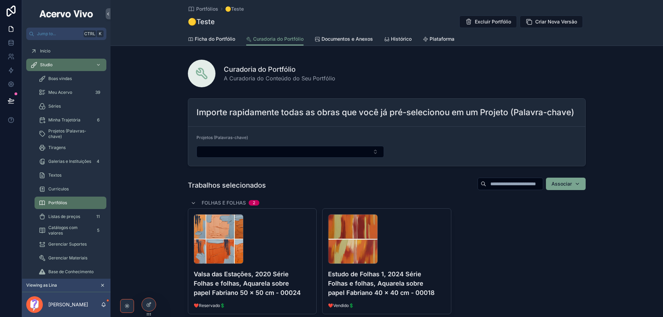
click at [346, 35] on link "Documentos e Anexos" at bounding box center [343, 40] width 58 height 14
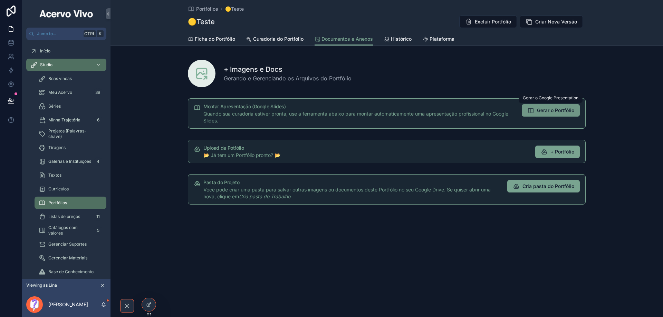
click at [557, 110] on span "Gerar o Portfólio" at bounding box center [555, 110] width 37 height 7
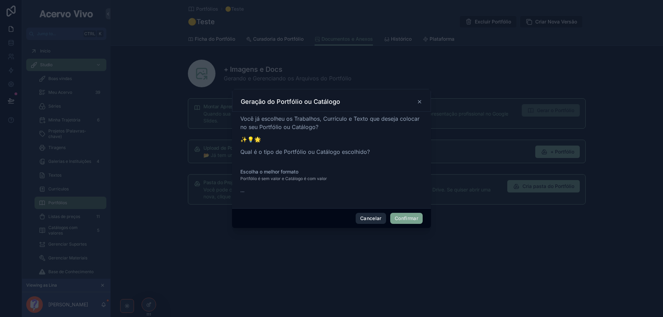
click at [365, 221] on button "Cancelar" at bounding box center [371, 218] width 30 height 11
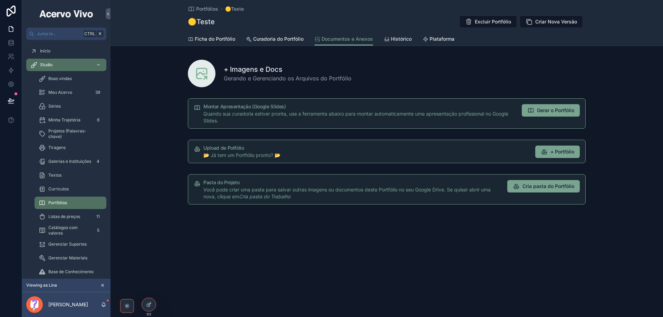
click at [217, 37] on span "Ficha do Portfólio" at bounding box center [215, 39] width 40 height 7
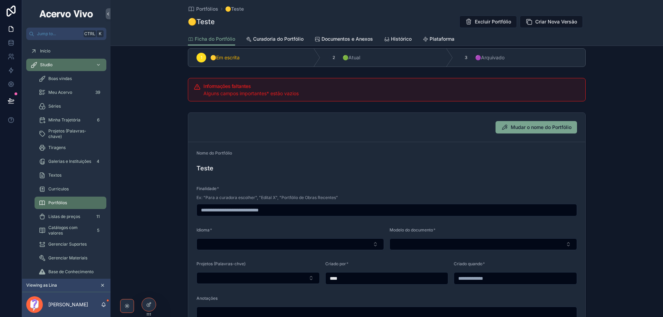
scroll to position [104, 0]
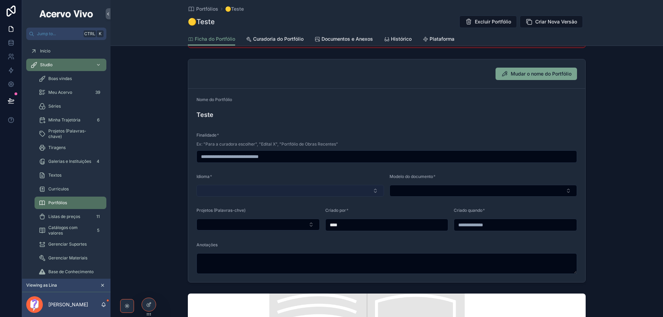
click at [286, 186] on button "Select Button" at bounding box center [289, 191] width 187 height 12
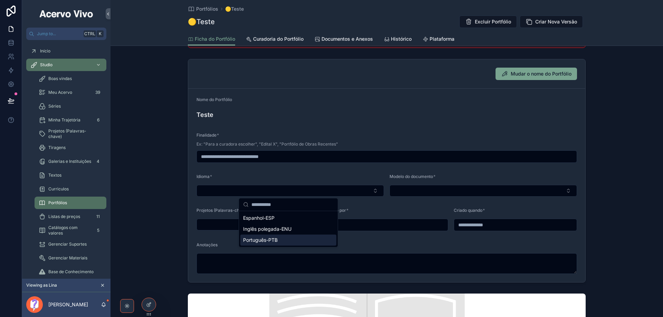
drag, startPoint x: 270, startPoint y: 241, endPoint x: 346, endPoint y: 228, distance: 76.7
click at [270, 241] on span "Português-PTB" at bounding box center [260, 240] width 35 height 7
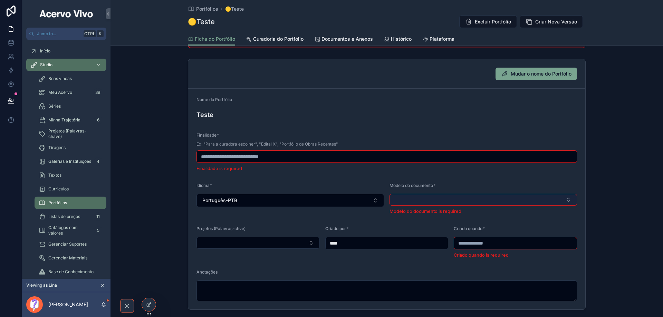
click at [420, 201] on button "Select Button" at bounding box center [482, 200] width 187 height 12
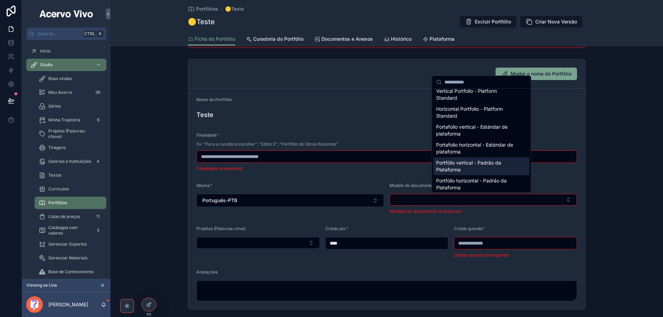
scroll to position [7, 0]
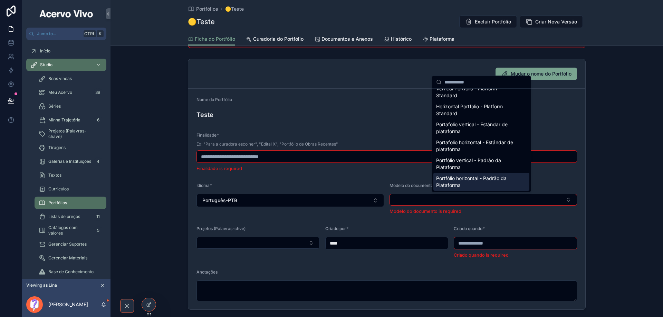
click at [468, 181] on span "Portfólio horizontal - Padrão da Plataforma" at bounding box center [477, 182] width 82 height 14
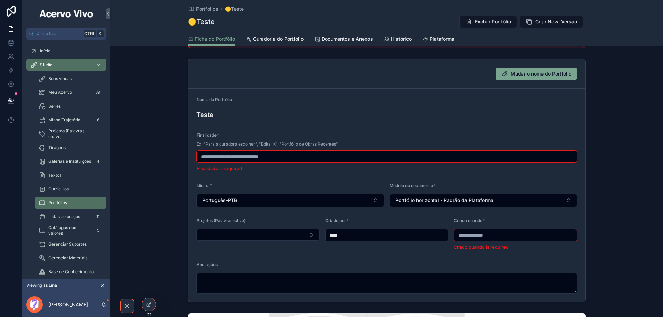
click at [476, 237] on input "scrollable content" at bounding box center [515, 236] width 123 height 10
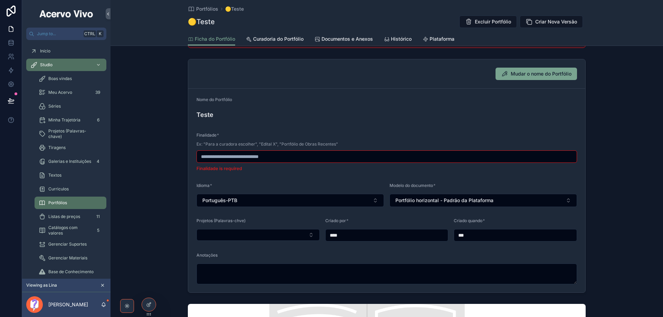
type input "**********"
click at [293, 155] on input "scrollable content" at bounding box center [387, 157] width 380 height 10
type input "*"
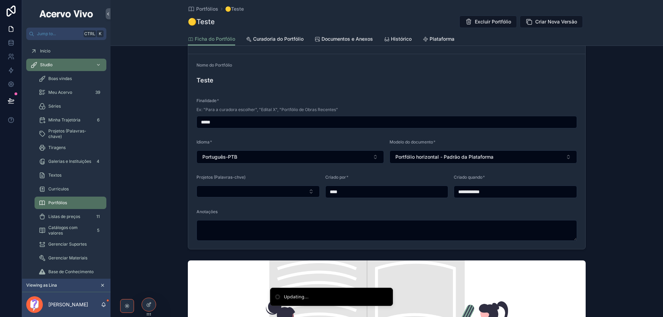
type input "*****"
click at [322, 39] on span "Documentos e Anexos" at bounding box center [346, 39] width 51 height 7
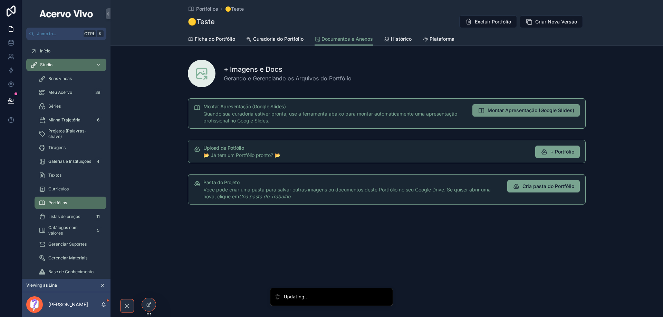
click at [509, 107] on span "Montar Apresentação (Google Slides)" at bounding box center [530, 110] width 87 height 7
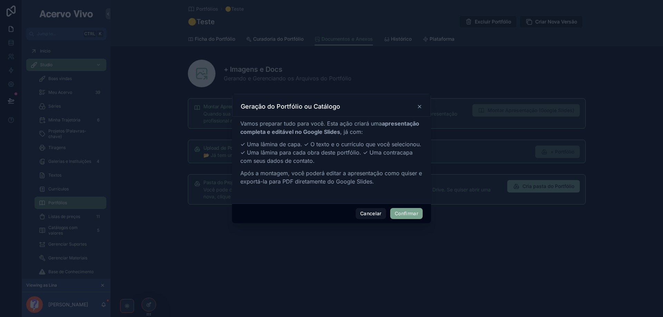
click at [409, 215] on button "Confirmar" at bounding box center [406, 213] width 32 height 11
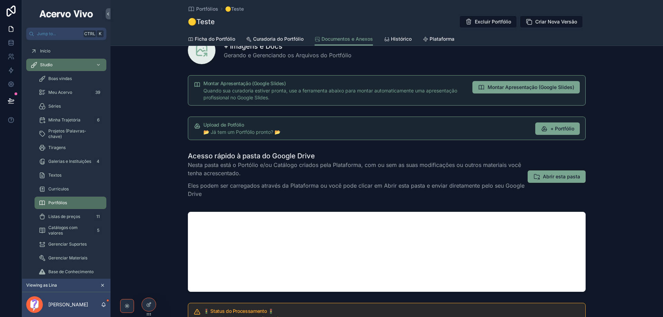
scroll to position [35, 0]
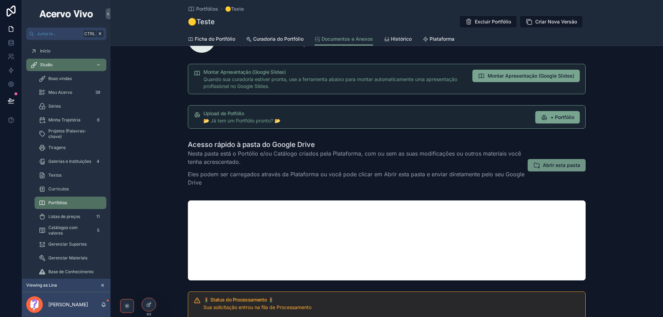
click at [576, 165] on span "Abrir esta pasta" at bounding box center [561, 165] width 37 height 7
